Goal: Task Accomplishment & Management: Manage account settings

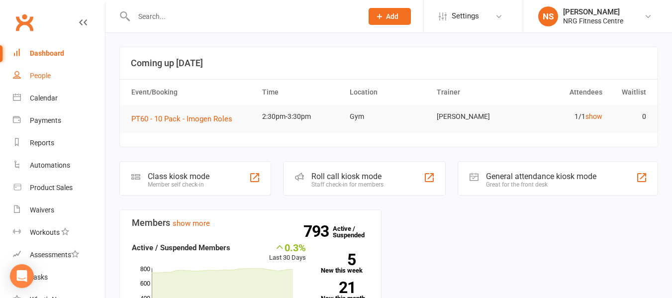
click at [31, 77] on div "People" at bounding box center [40, 76] width 21 height 8
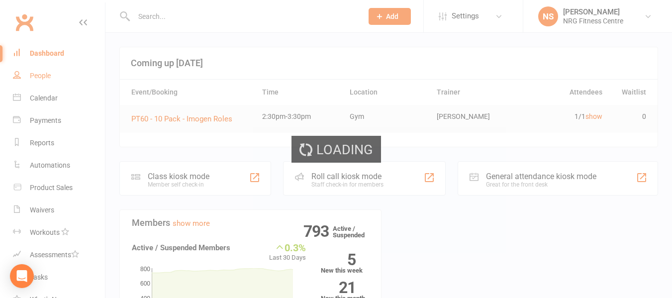
select select "100"
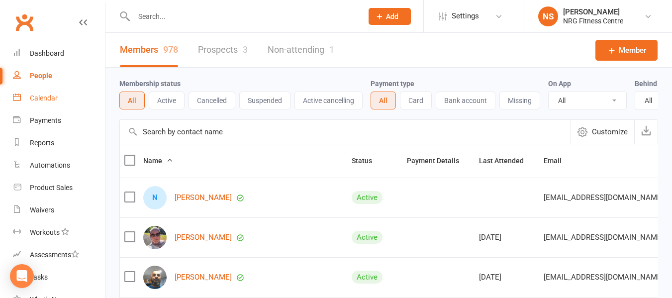
click at [54, 98] on div "Calendar" at bounding box center [44, 98] width 28 height 8
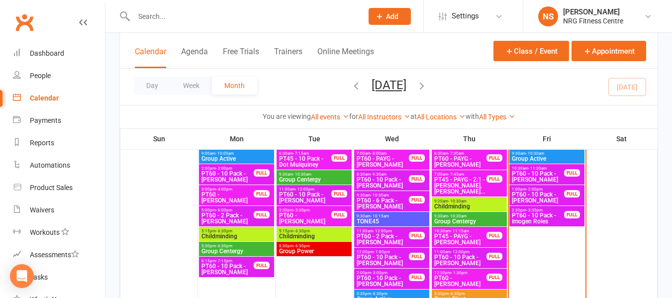
scroll to position [448, 0]
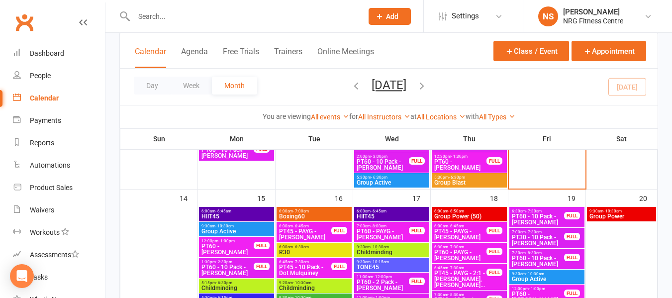
click at [301, 212] on span "- 7:00am" at bounding box center [301, 211] width 16 height 4
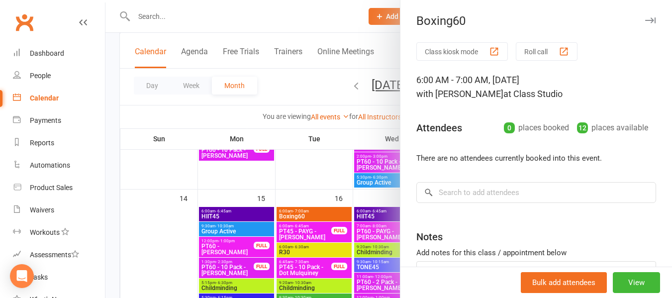
click at [288, 97] on div at bounding box center [388, 149] width 567 height 298
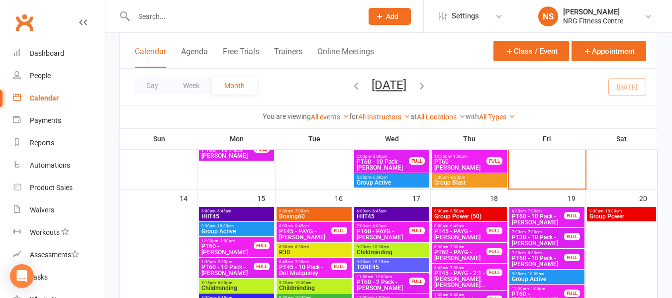
click at [184, 9] on input "text" at bounding box center [243, 16] width 225 height 14
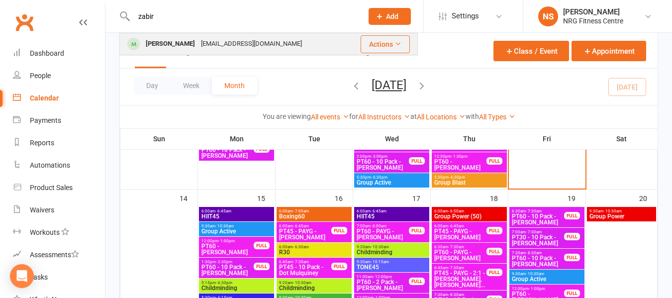
type input "zabir"
click at [198, 48] on div "[EMAIL_ADDRESS][DOMAIN_NAME]" at bounding box center [251, 44] width 107 height 14
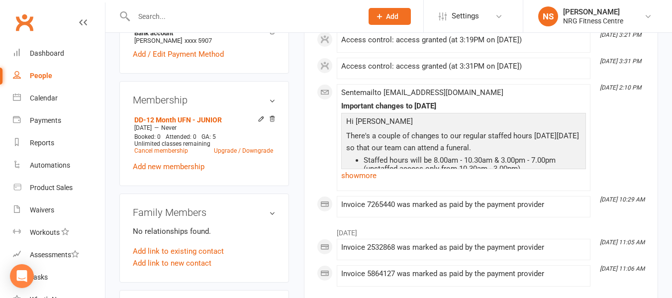
scroll to position [348, 0]
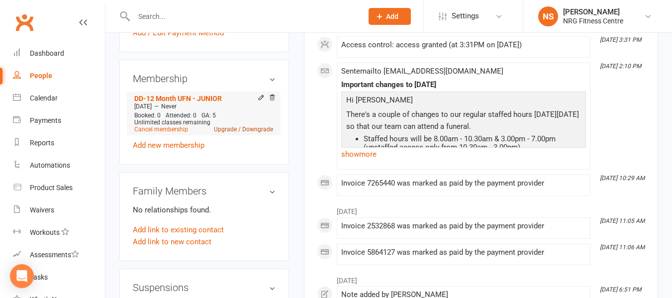
click at [232, 133] on link "Upgrade / Downgrade" at bounding box center [243, 129] width 59 height 7
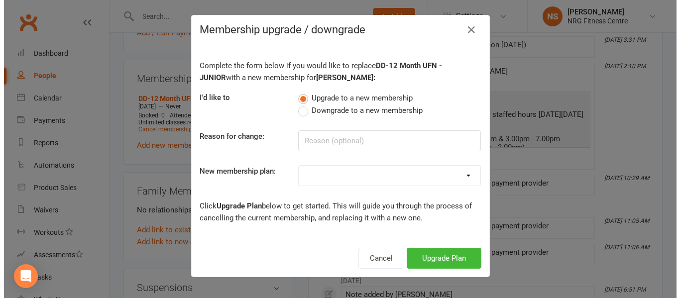
scroll to position [336, 0]
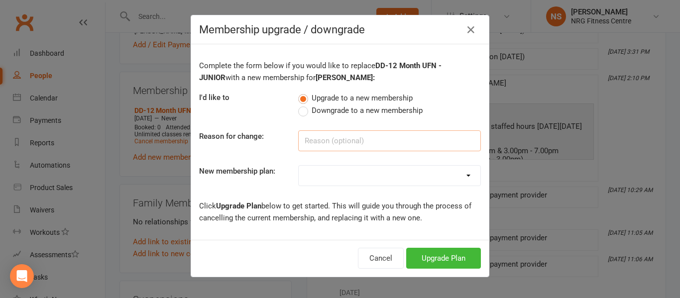
click at [311, 139] on input at bounding box center [389, 140] width 183 height 21
click at [399, 138] on input "has turned 17 making him eligable" at bounding box center [389, 140] width 183 height 21
click at [463, 140] on input "has turned 17 making him eligible for limited acceess" at bounding box center [389, 140] width 183 height 21
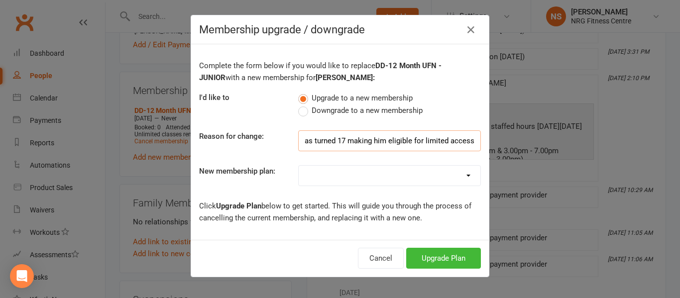
type input "has turned 17 making him eligible for limited access"
click at [307, 178] on select "1 Week Trial DD-12 Month UFN DD-12 Month UFN - JUNIOR DD-12 Month Fixed DD-12 M…" at bounding box center [389, 176] width 182 height 20
click at [268, 160] on div "Complete the form below if you would like to replace DD-12 Month UFN - JUNIOR w…" at bounding box center [340, 142] width 298 height 196
click at [334, 178] on select "1 Week Trial DD-12 Month UFN DD-12 Month UFN - JUNIOR DD-12 Month Fixed DD-12 M…" at bounding box center [389, 176] width 182 height 20
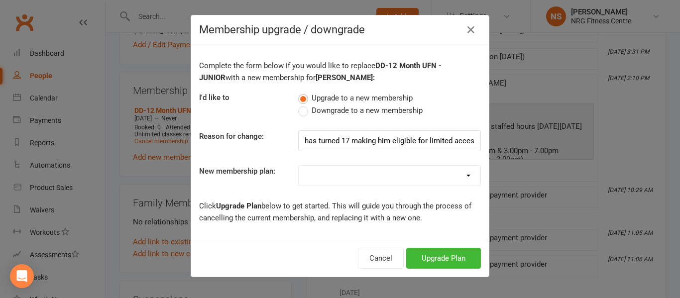
select select "1"
click at [298, 166] on select "1 Week Trial DD-12 Month UFN DD-12 Month UFN - JUNIOR DD-12 Month Fixed DD-12 M…" at bounding box center [389, 176] width 182 height 20
drag, startPoint x: 384, startPoint y: 179, endPoint x: 378, endPoint y: 175, distance: 7.2
click at [384, 179] on select "1 Week Trial DD-12 Month UFN DD-12 Month UFN - JUNIOR DD-12 Month Fixed DD-12 M…" at bounding box center [389, 176] width 182 height 20
click at [248, 162] on div "Complete the form below if you would like to replace DD-12 Month UFN - JUNIOR w…" at bounding box center [340, 142] width 298 height 196
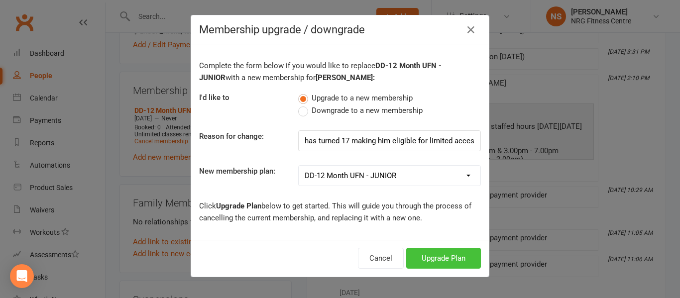
click at [446, 258] on button "Upgrade Plan" at bounding box center [443, 258] width 75 height 21
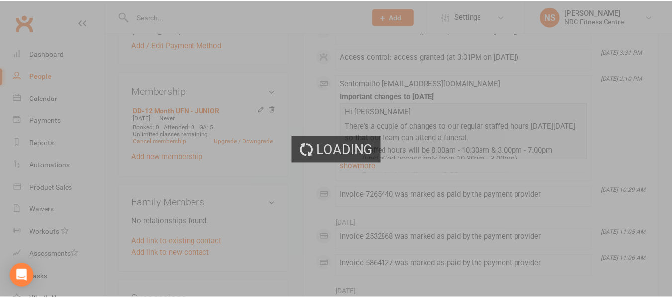
scroll to position [348, 0]
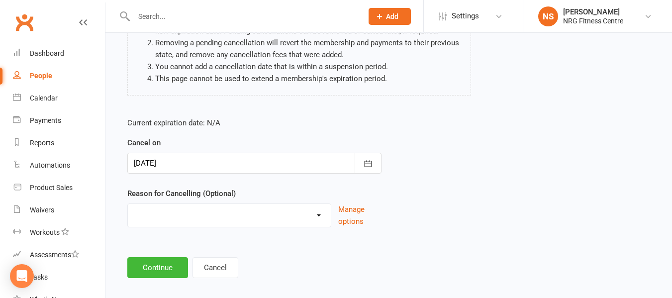
scroll to position [132, 0]
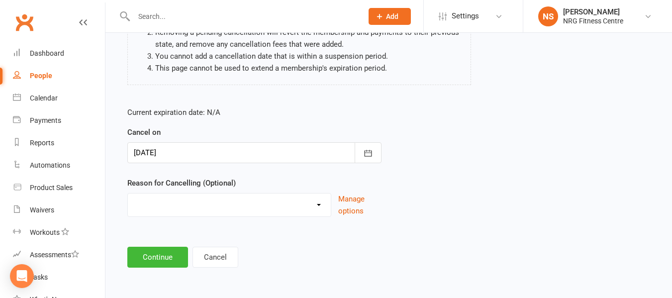
click at [238, 203] on select "Excessive failed payments Holiday Injury Medical Moving Other reason" at bounding box center [229, 204] width 203 height 20
select select "5"
click at [128, 194] on select "Excessive failed payments Holiday Injury Medical Moving Other reason" at bounding box center [229, 204] width 203 height 20
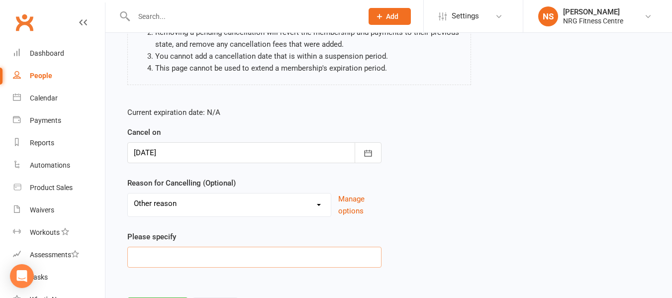
click at [175, 262] on input at bounding box center [254, 257] width 254 height 21
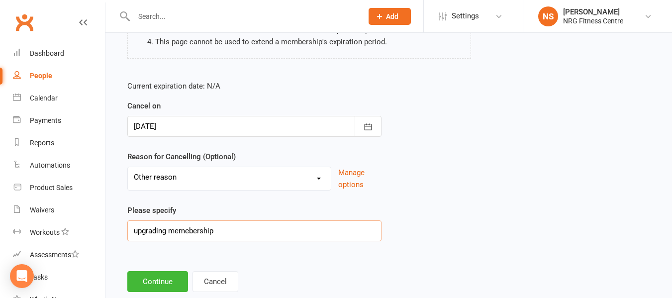
scroll to position [183, 0]
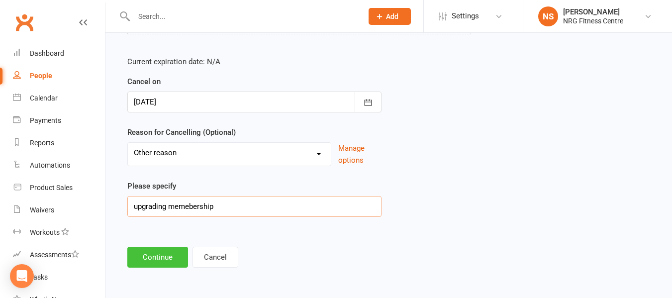
type input "upgrading memebership"
click at [168, 264] on button "Continue" at bounding box center [157, 257] width 61 height 21
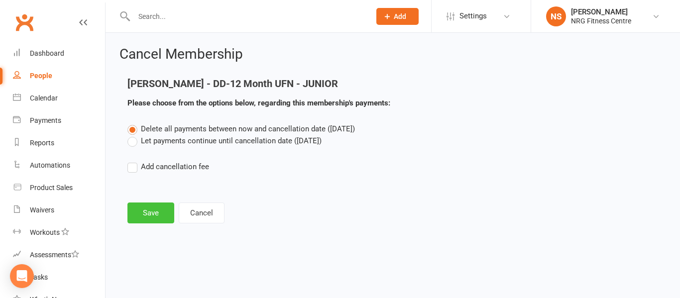
click at [151, 212] on button "Save" at bounding box center [150, 212] width 47 height 21
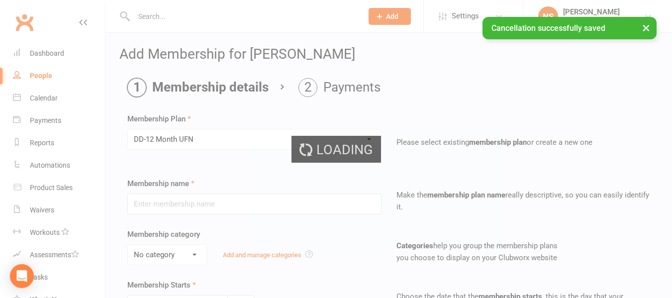
type input "DD-12 Month UFN"
select select "0"
type input "0"
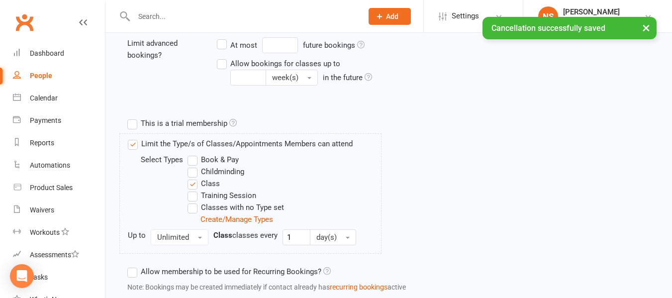
scroll to position [482, 0]
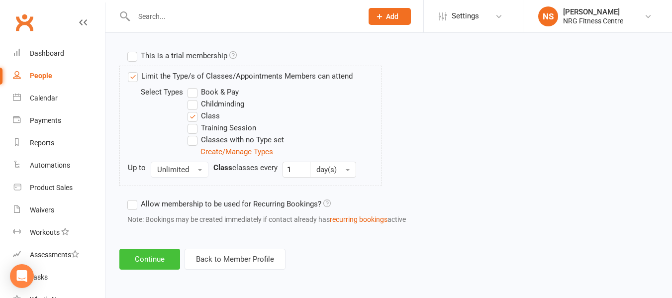
click at [168, 251] on button "Continue" at bounding box center [149, 259] width 61 height 21
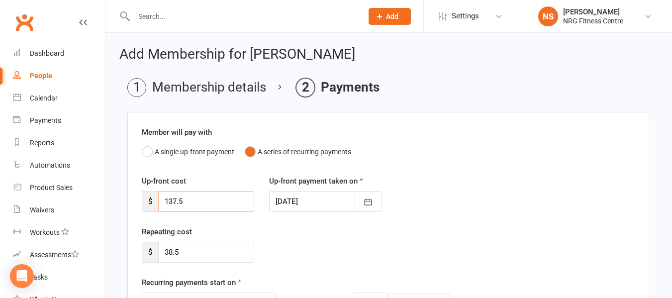
drag, startPoint x: 226, startPoint y: 201, endPoint x: 180, endPoint y: 234, distance: 56.4
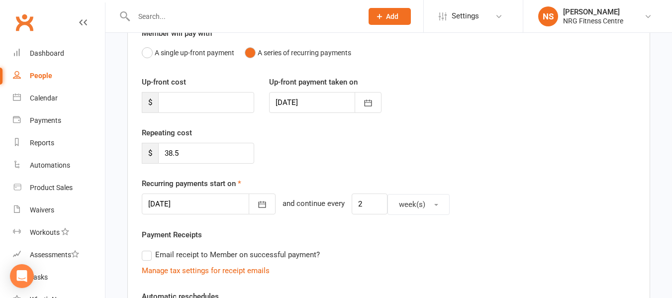
scroll to position [99, 0]
click at [199, 202] on div at bounding box center [209, 203] width 134 height 21
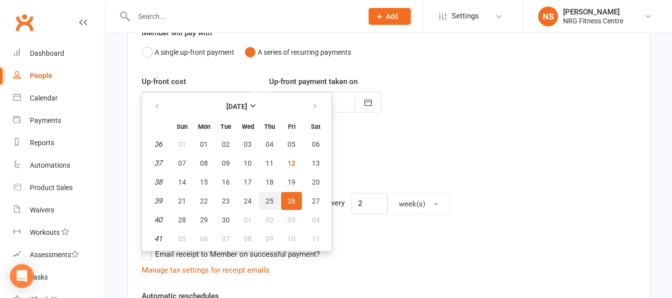
click at [267, 194] on button "25" at bounding box center [269, 201] width 21 height 18
type input "25 Sep 2025"
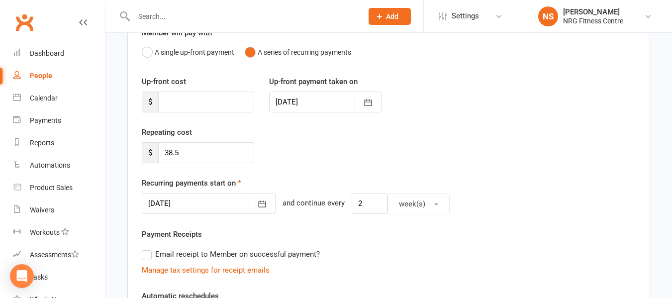
click at [286, 163] on div "Repeating cost $ 38.5" at bounding box center [388, 151] width 509 height 51
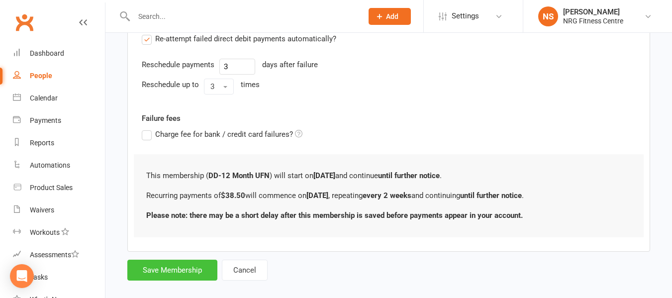
scroll to position [386, 0]
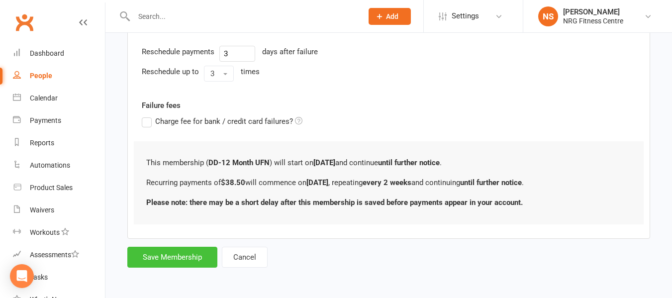
click at [195, 260] on button "Save Membership" at bounding box center [172, 257] width 90 height 21
type input "0"
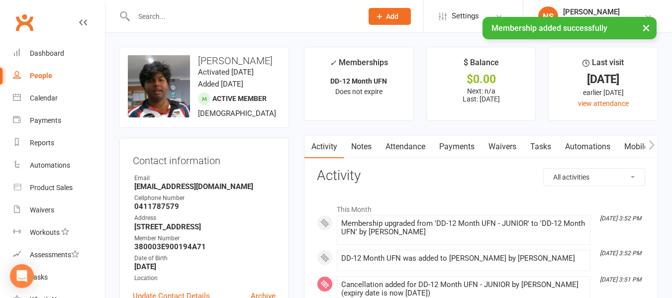
click at [449, 145] on link "Payments" at bounding box center [456, 146] width 49 height 23
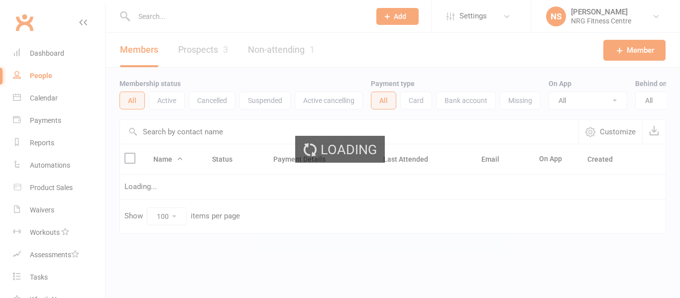
select select "100"
click at [183, 17] on input "text" at bounding box center [247, 16] width 232 height 14
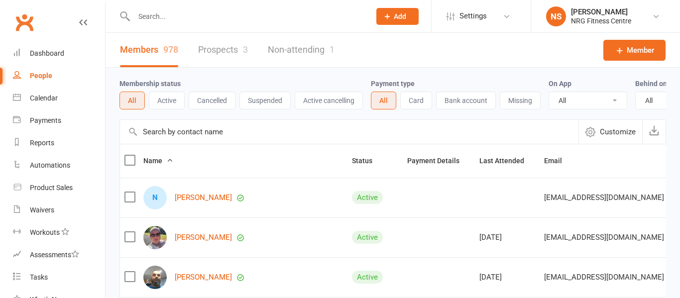
drag, startPoint x: 182, startPoint y: 13, endPoint x: 187, endPoint y: 17, distance: 6.0
click at [182, 13] on input "text" at bounding box center [247, 16] width 232 height 14
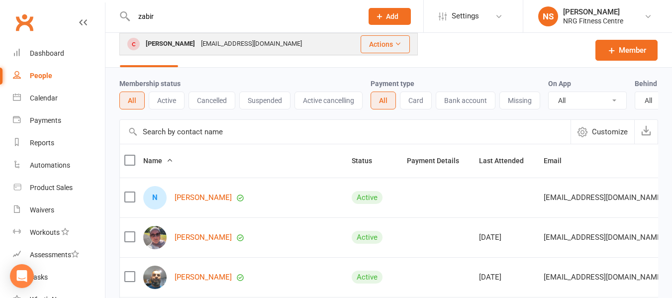
type input "zabir"
click at [212, 43] on div "[EMAIL_ADDRESS][DOMAIN_NAME]" at bounding box center [251, 44] width 107 height 14
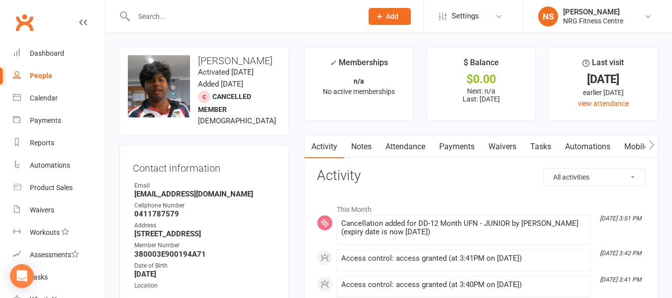
drag, startPoint x: 434, startPoint y: 143, endPoint x: 440, endPoint y: 154, distance: 12.9
click at [435, 143] on link "Payments" at bounding box center [456, 146] width 49 height 23
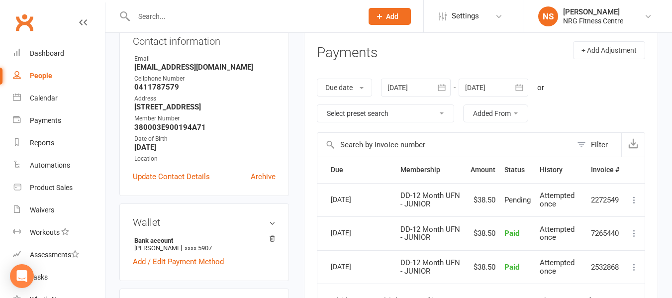
scroll to position [149, 0]
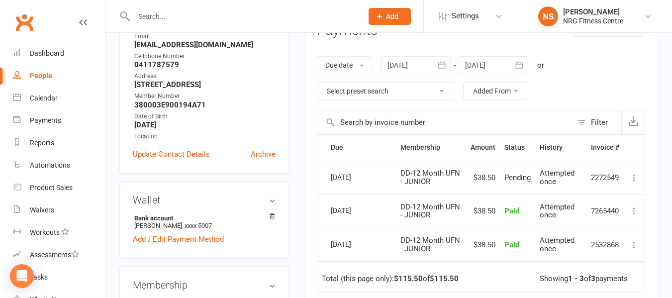
click at [470, 293] on div "Due Contact Membership Amount Status History Invoice # Select this [DATE] [PERS…" at bounding box center [481, 276] width 328 height 285
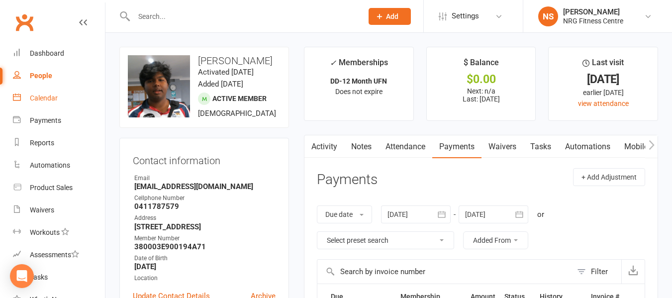
click at [33, 99] on div "Calendar" at bounding box center [44, 98] width 28 height 8
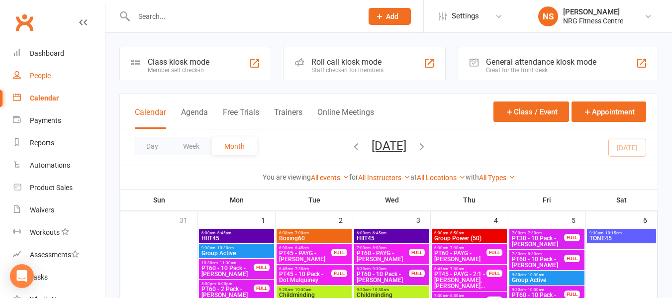
click at [50, 78] on div "People" at bounding box center [40, 76] width 21 height 8
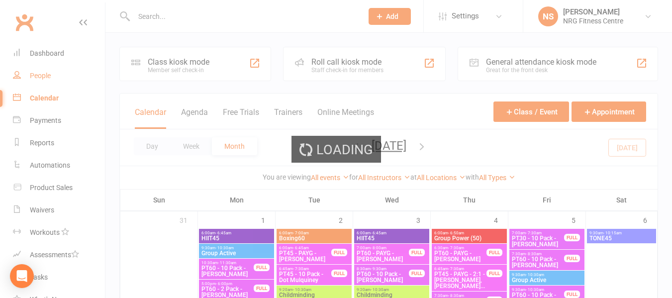
select select "100"
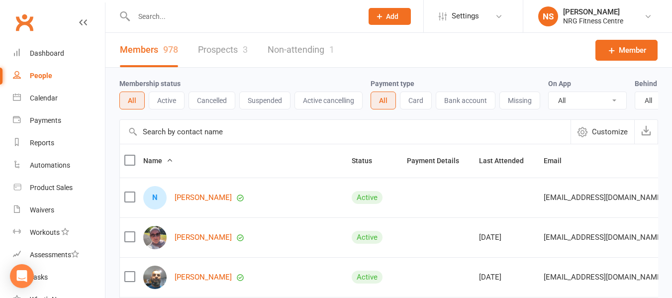
click at [188, 16] on input "text" at bounding box center [243, 16] width 225 height 14
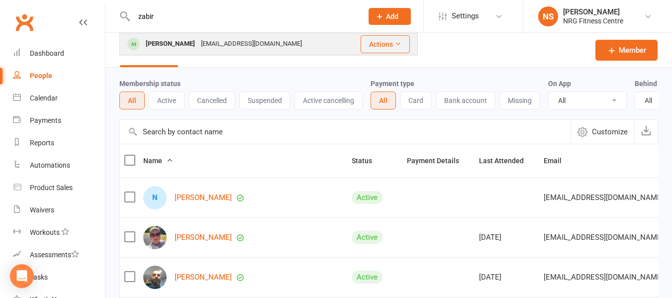
type input "zabir"
click at [229, 42] on div "[EMAIL_ADDRESS][DOMAIN_NAME]" at bounding box center [251, 44] width 107 height 14
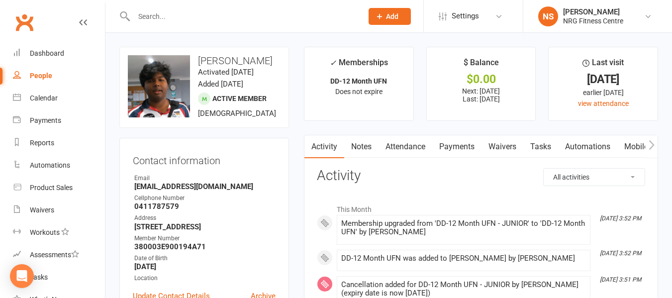
click at [448, 146] on link "Payments" at bounding box center [456, 146] width 49 height 23
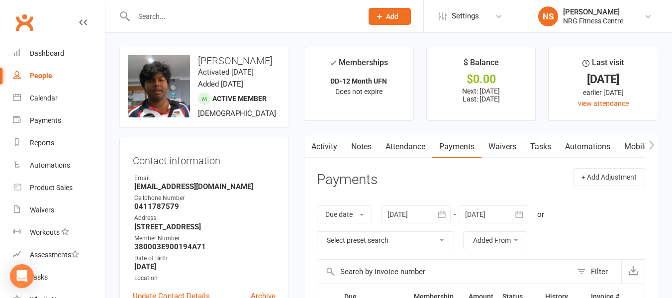
click at [198, 18] on input "text" at bounding box center [243, 16] width 225 height 14
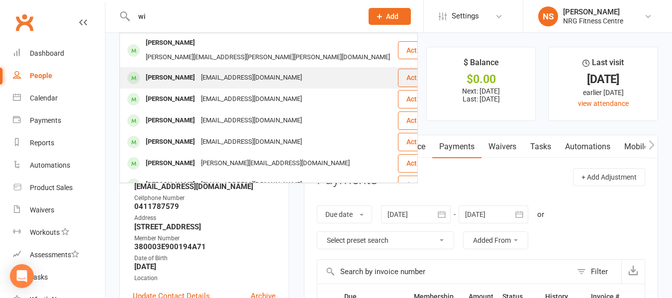
type input "w"
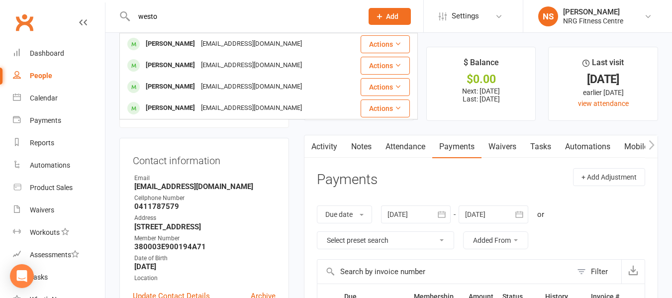
type input "westo"
click at [190, 32] on div "westo Lani Weston laniweston33@gmail.com Actions Katie West katiewest177@gmail.…" at bounding box center [336, 16] width 672 height 33
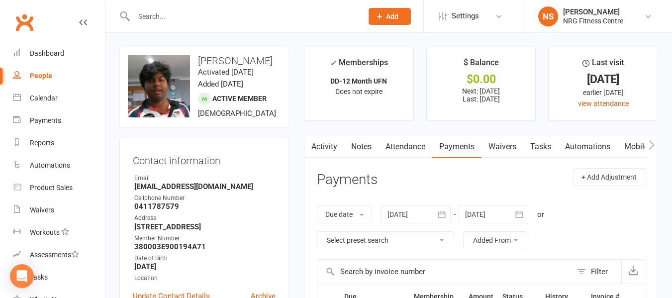
click at [182, 19] on input "text" at bounding box center [243, 16] width 225 height 14
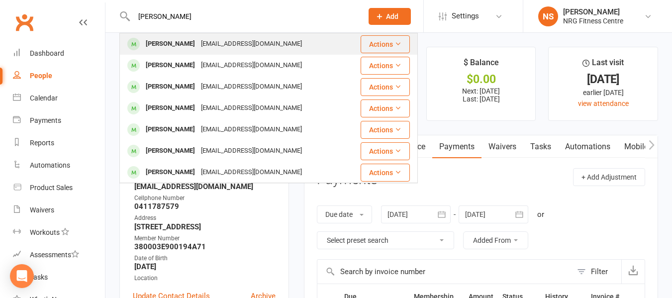
type input "lani"
click at [198, 49] on div "laniweston33@gmail.com" at bounding box center [251, 44] width 107 height 14
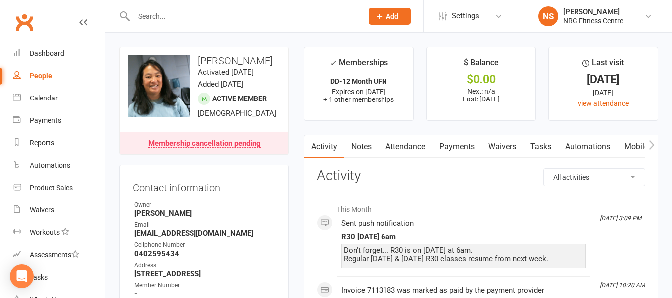
click at [55, 73] on link "People" at bounding box center [59, 76] width 92 height 22
select select "100"
